Goal: Information Seeking & Learning: Learn about a topic

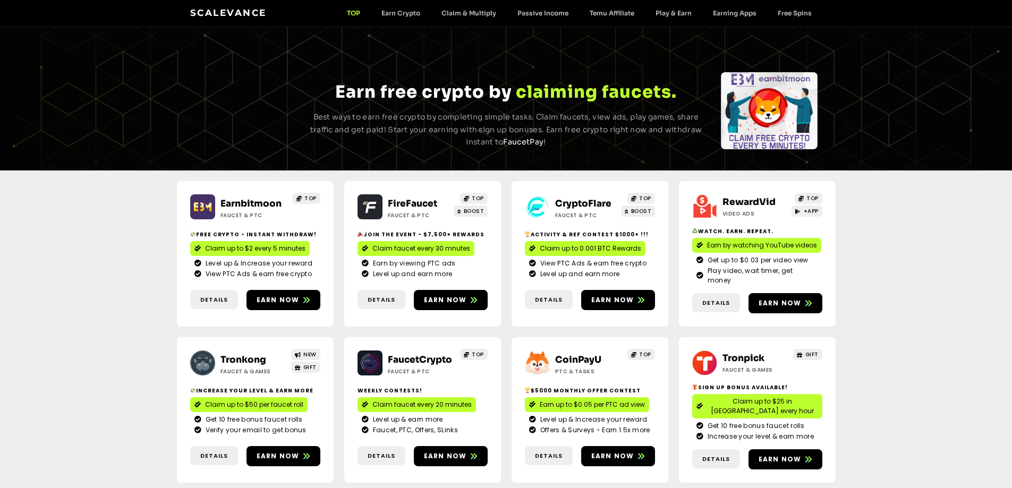
scroll to position [53, 0]
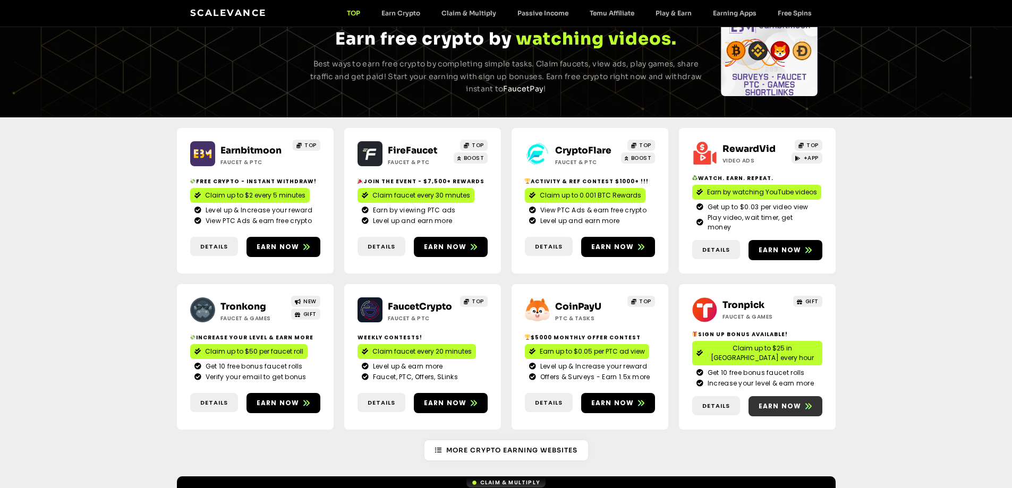
click at [788, 402] on span "Earn now" at bounding box center [780, 407] width 43 height 10
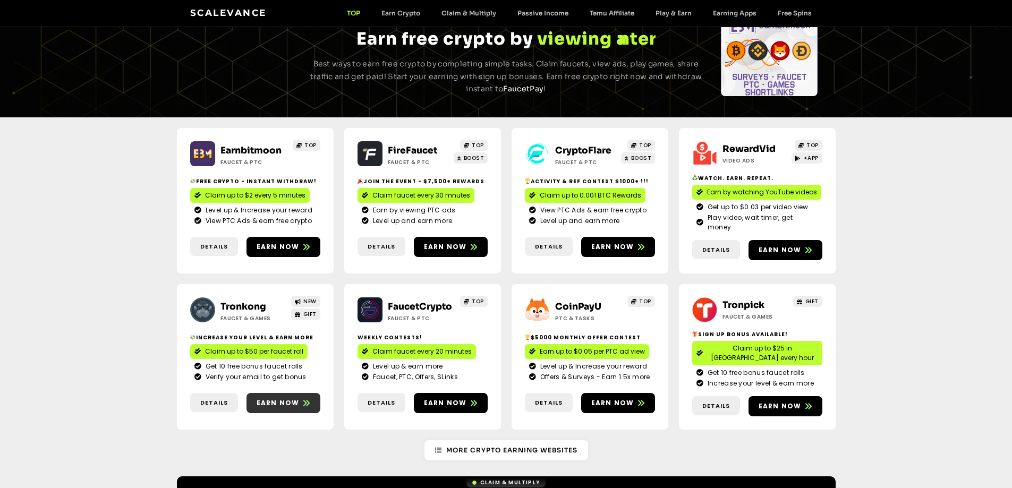
click at [279, 398] on span "Earn now" at bounding box center [278, 403] width 43 height 10
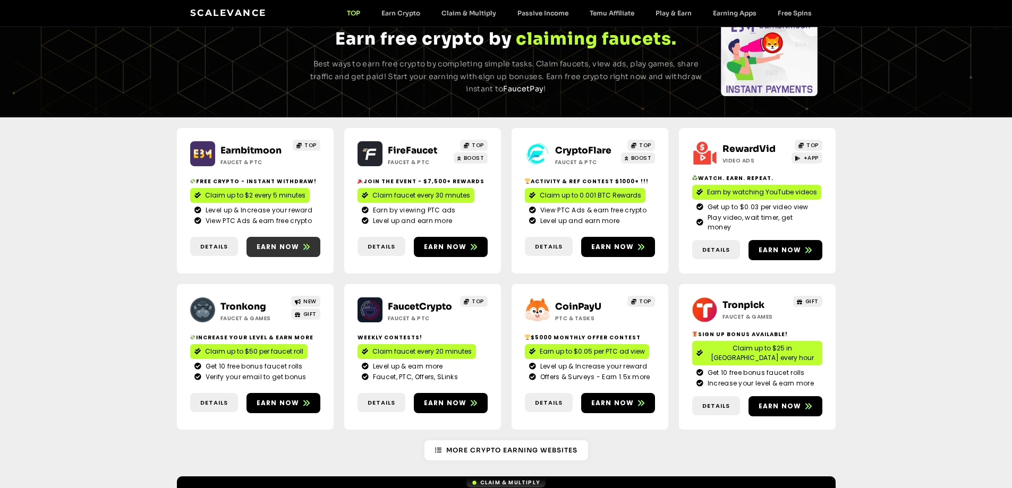
click at [271, 242] on span "Earn now" at bounding box center [278, 247] width 43 height 10
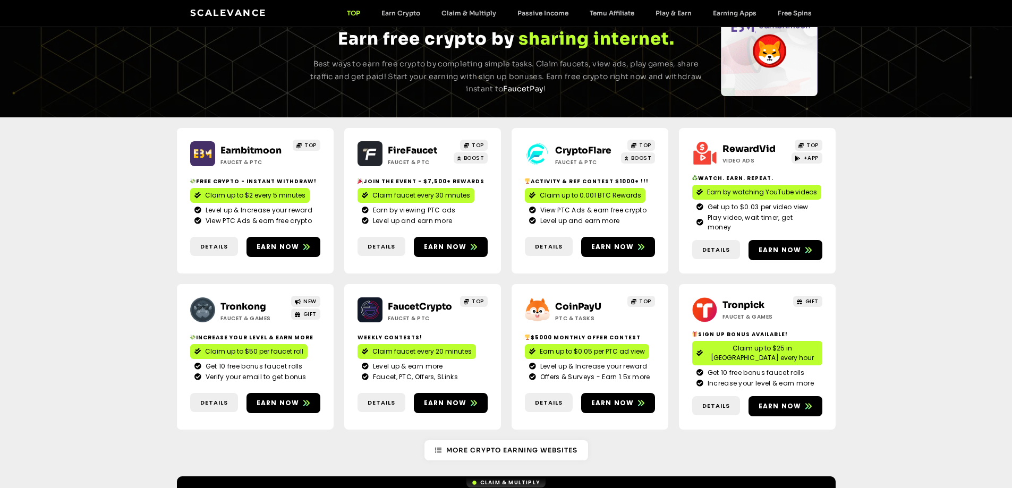
click at [86, 220] on div "Earnbitmoon Faucet & PTC TOP Free crypto - Instant withdraw! Claim up to $2 eve…" at bounding box center [506, 278] width 1012 height 323
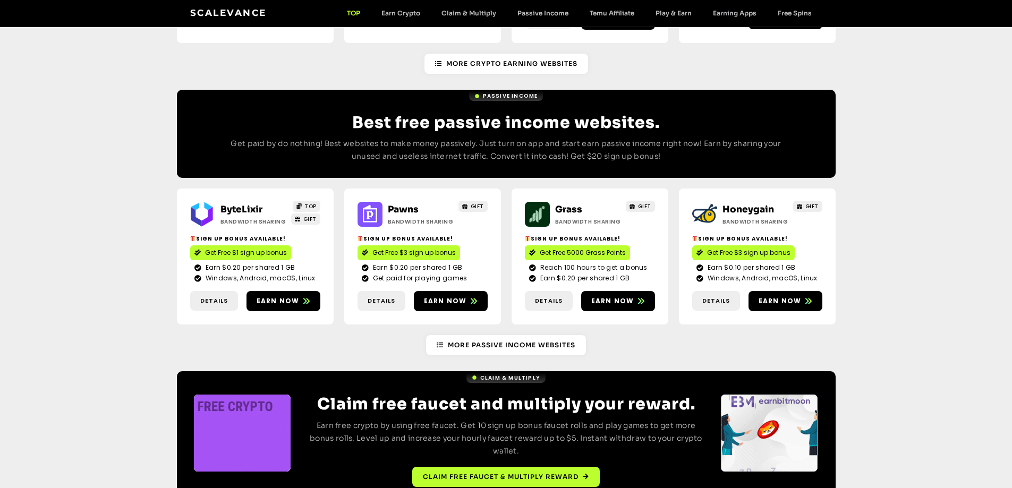
scroll to position [1177, 0]
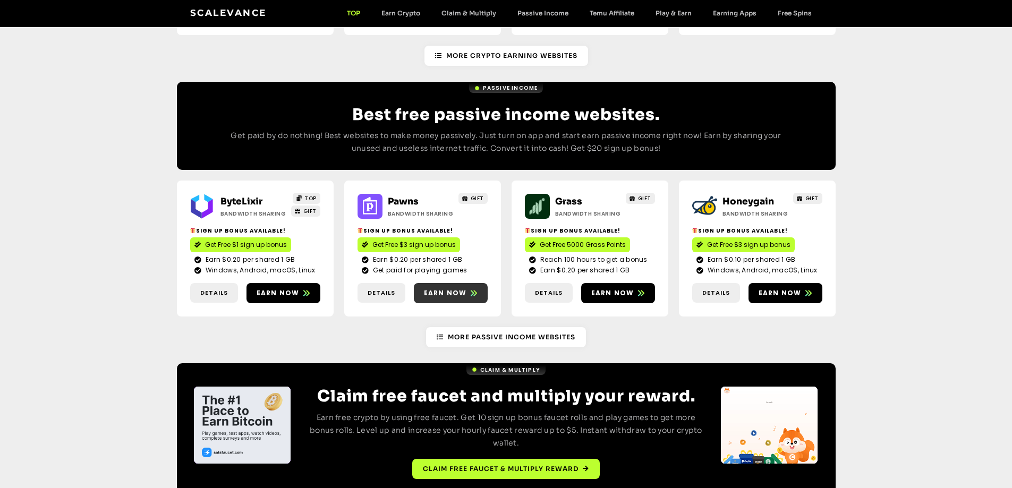
click at [461, 288] on span "Earn now" at bounding box center [445, 293] width 43 height 10
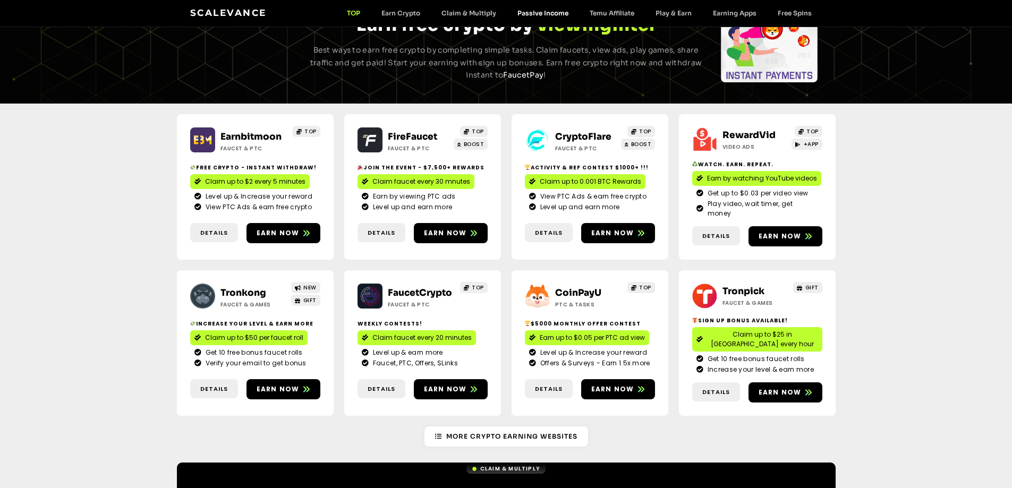
scroll to position [0, 0]
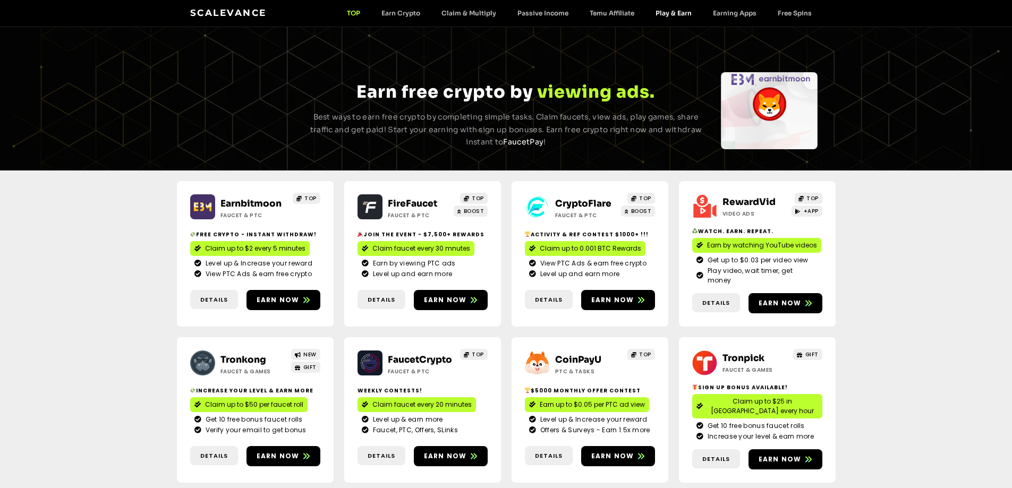
click at [680, 13] on link "Play & Earn" at bounding box center [673, 13] width 57 height 8
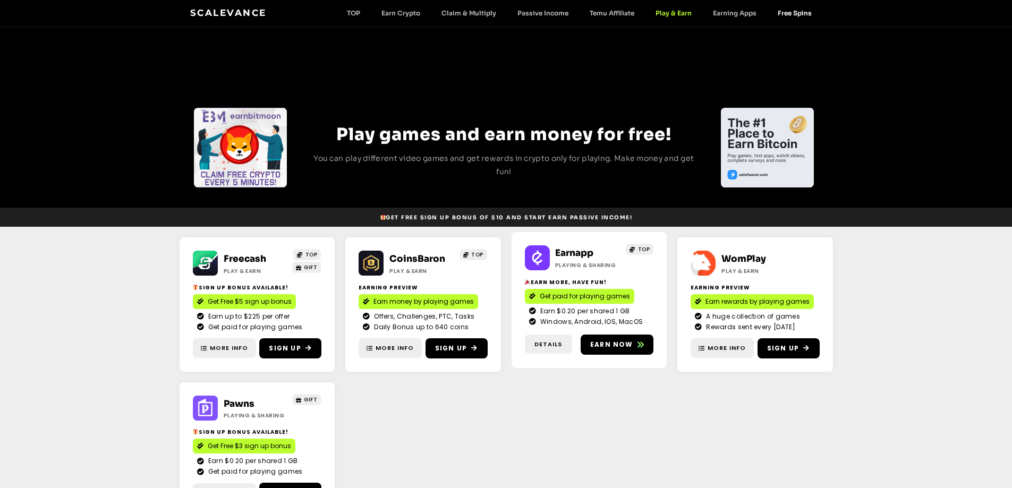
click at [791, 12] on link "Free Spins" at bounding box center [794, 13] width 55 height 8
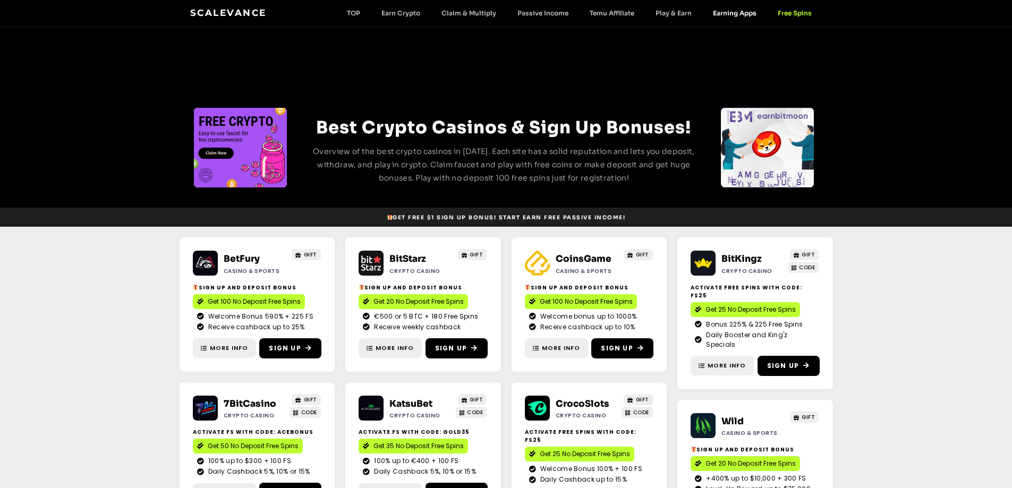
click at [716, 13] on link "Earning Apps" at bounding box center [734, 13] width 65 height 8
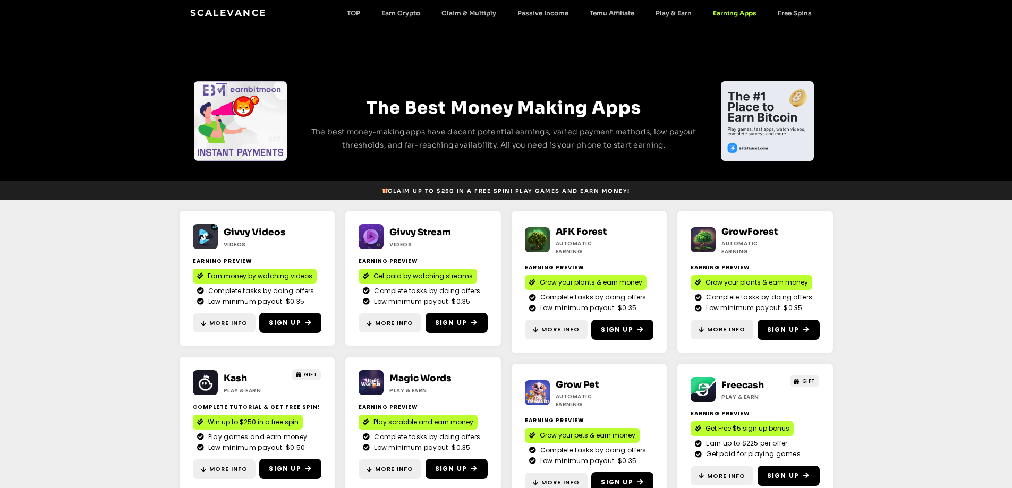
scroll to position [53, 0]
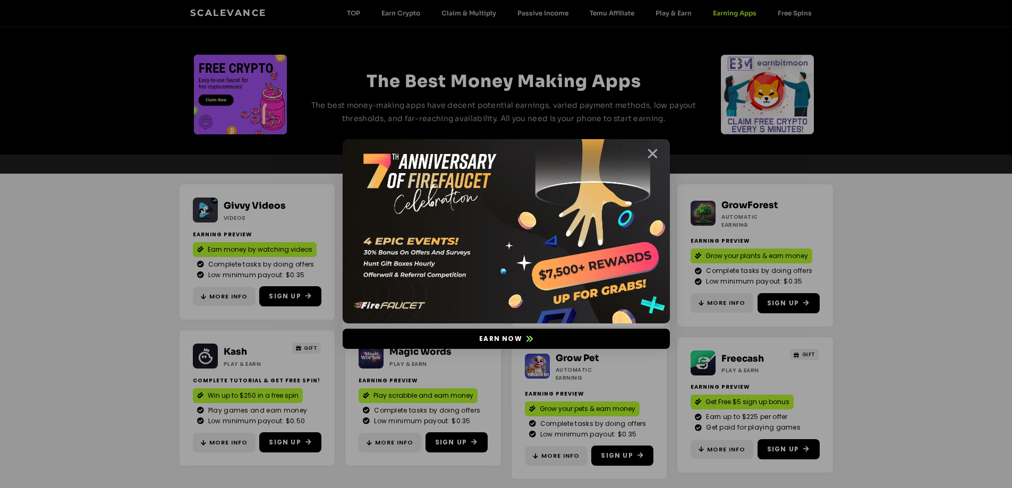
click at [654, 150] on icon "Close" at bounding box center [652, 153] width 13 height 13
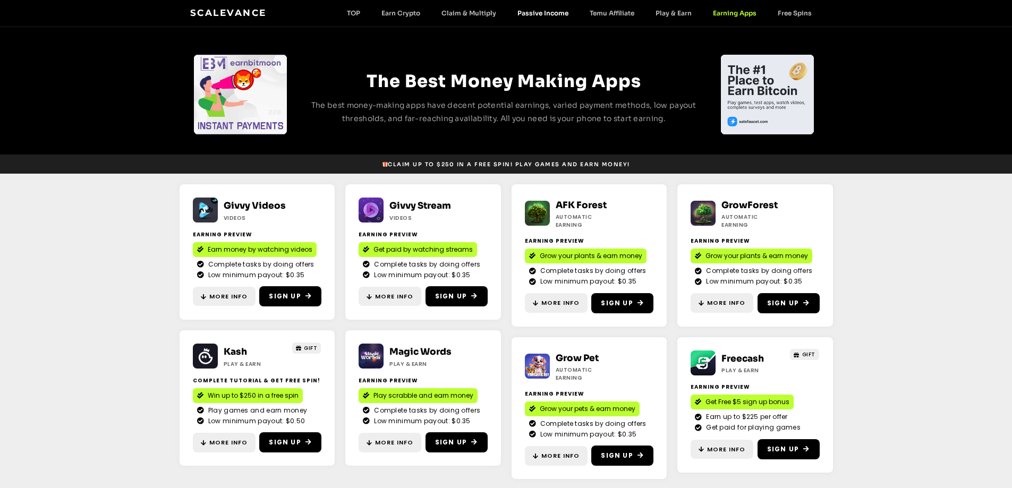
click at [535, 16] on link "Passive Income" at bounding box center [543, 13] width 72 height 8
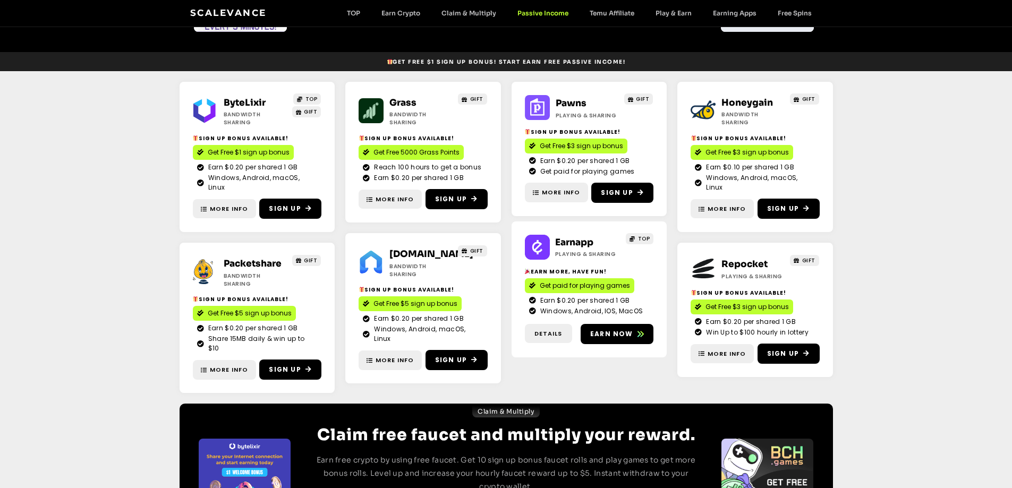
scroll to position [159, 0]
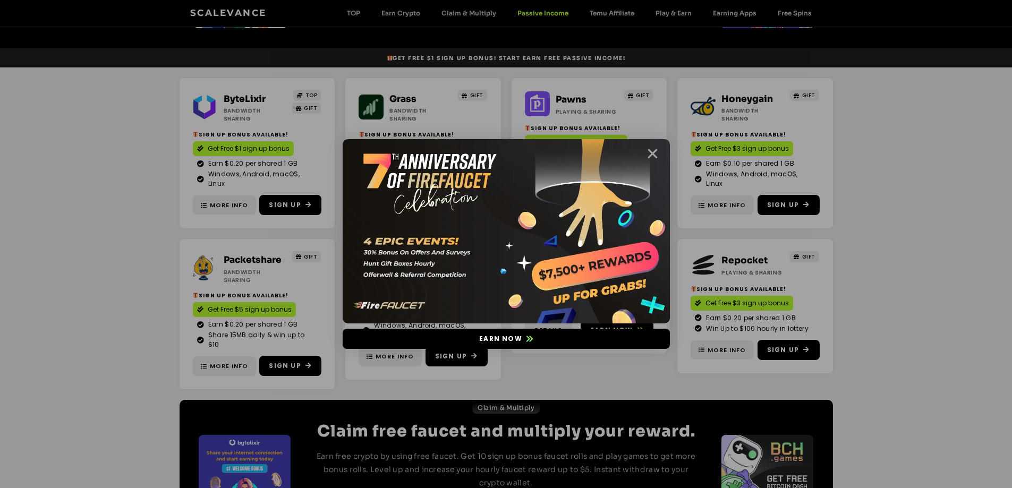
click at [650, 150] on icon "Close" at bounding box center [652, 153] width 13 height 13
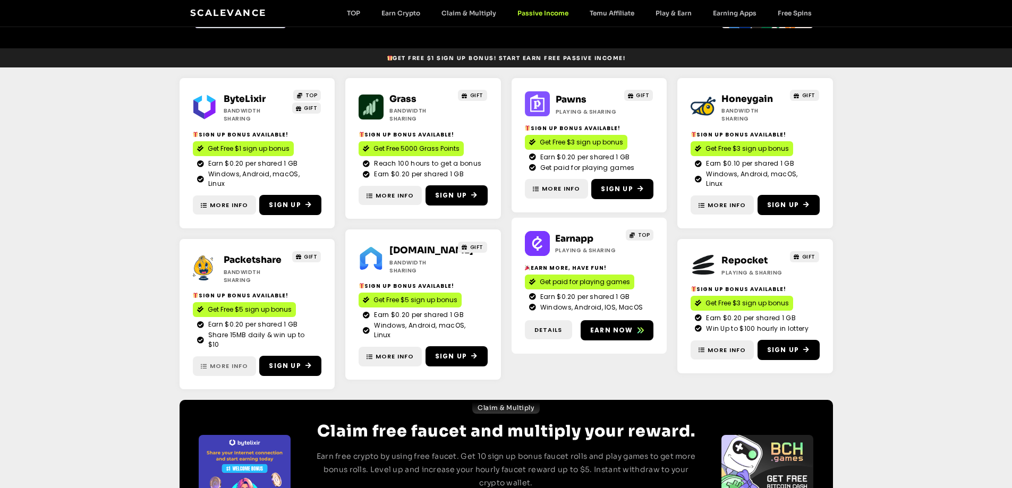
click at [215, 362] on span "More Info" at bounding box center [229, 366] width 38 height 9
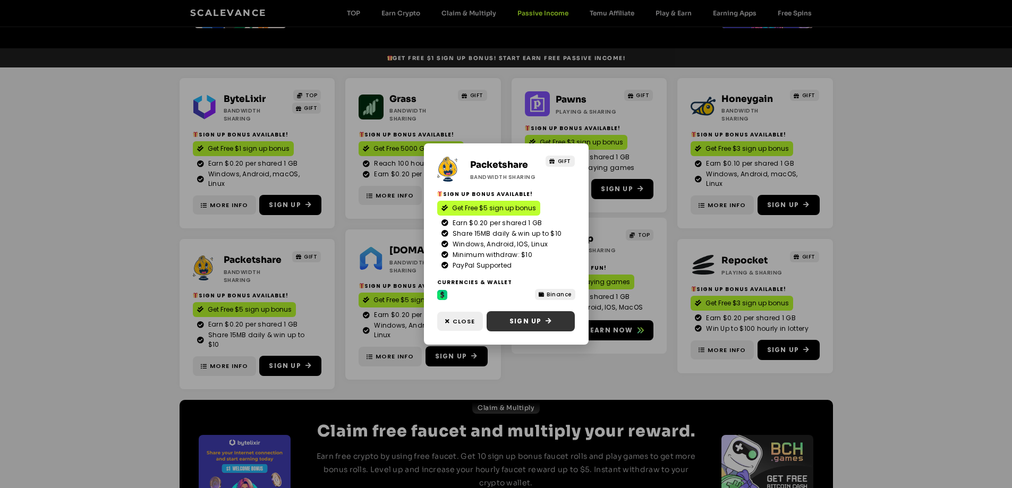
click at [527, 322] on span "Sign Up" at bounding box center [525, 322] width 32 height 10
click at [450, 316] on link "Close" at bounding box center [460, 322] width 46 height 20
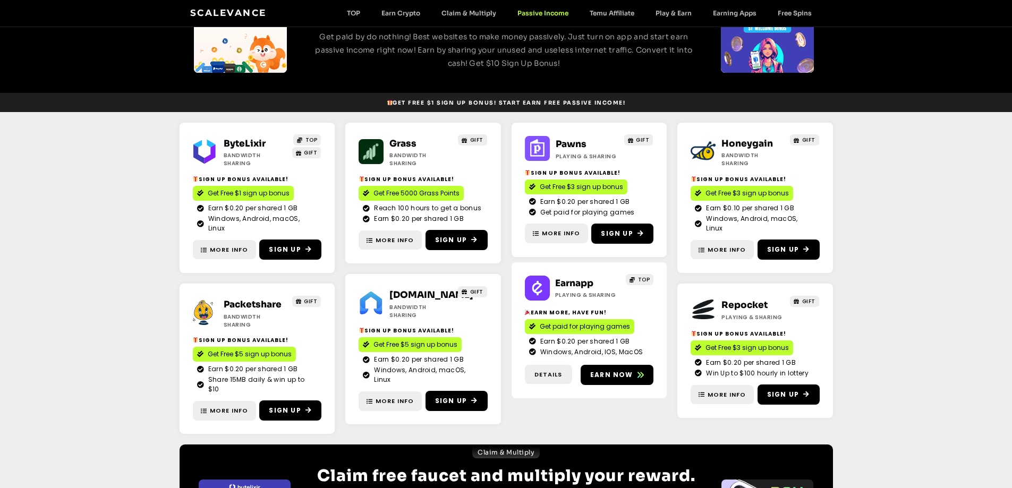
scroll to position [0, 0]
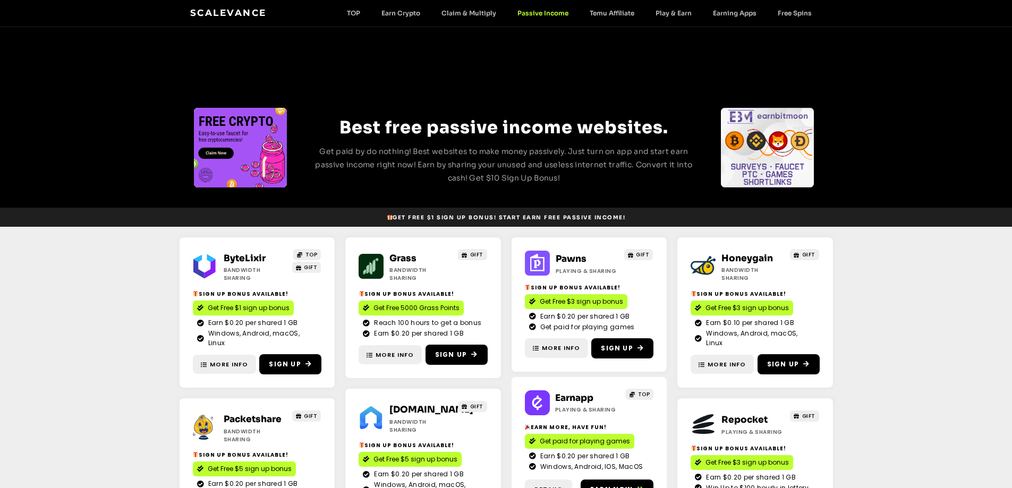
click at [212, 10] on link "Scalevance" at bounding box center [228, 12] width 76 height 11
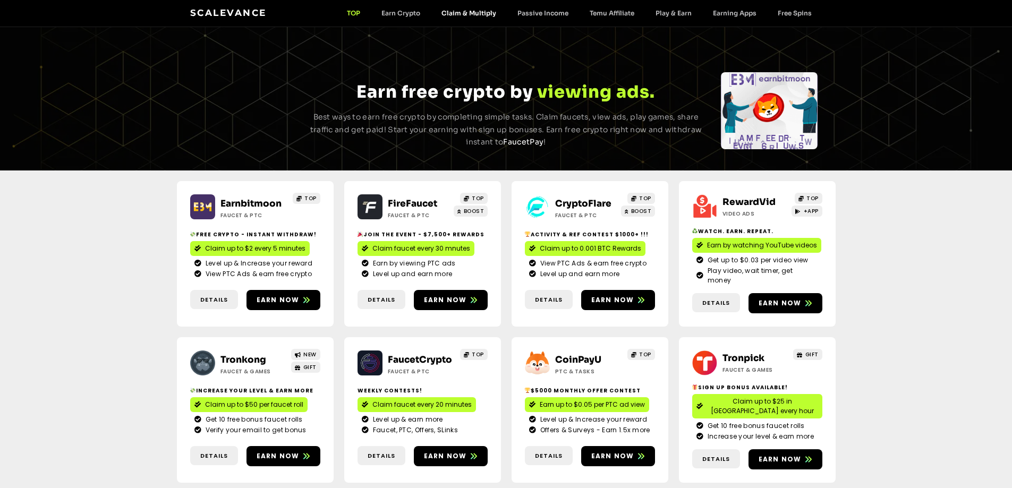
click at [473, 14] on link "Claim & Multiply" at bounding box center [469, 13] width 76 height 8
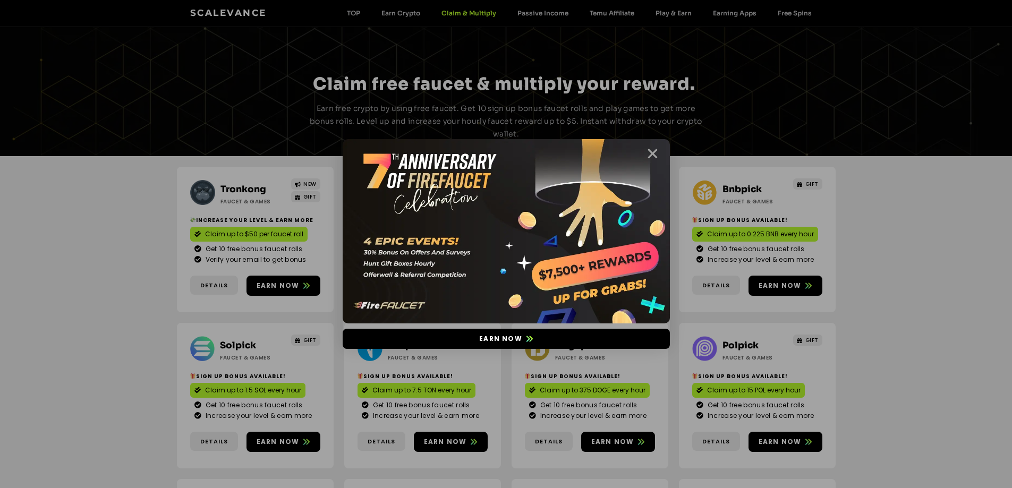
click at [651, 154] on icon "Close" at bounding box center [652, 153] width 13 height 13
